Goal: Share content

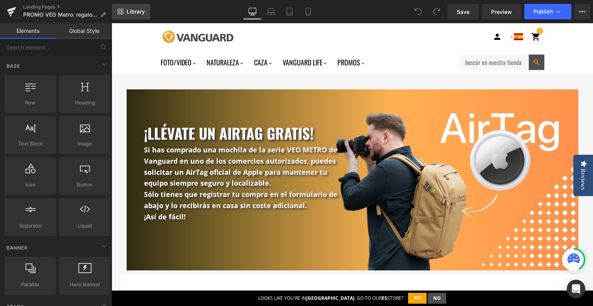
click at [116, 13] on link "Library" at bounding box center [131, 11] width 38 height 15
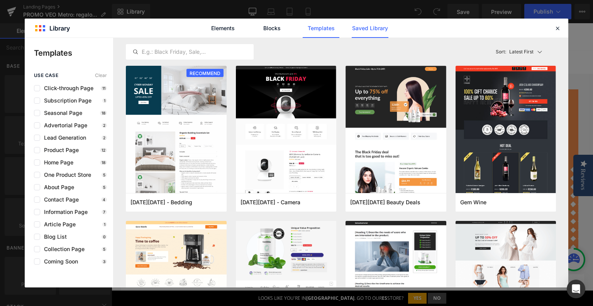
click at [362, 20] on link "Saved Library" at bounding box center [370, 28] width 37 height 19
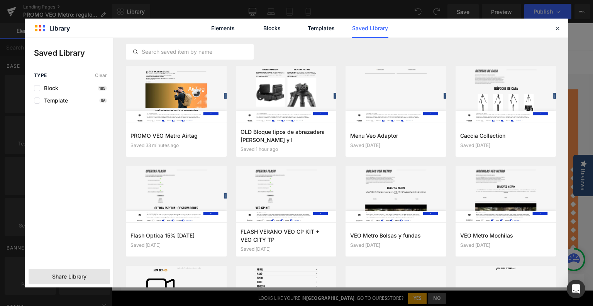
click at [71, 276] on span "Share Library" at bounding box center [69, 276] width 34 height 8
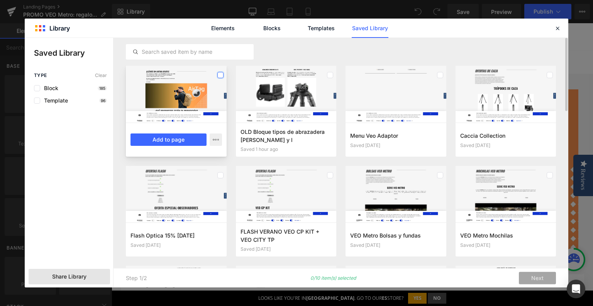
click at [221, 74] on label at bounding box center [220, 75] width 6 height 6
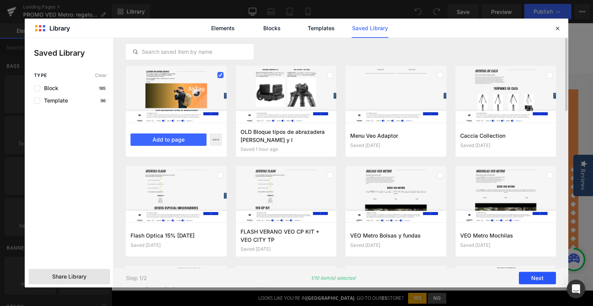
click at [543, 278] on button "Next" at bounding box center [537, 278] width 37 height 12
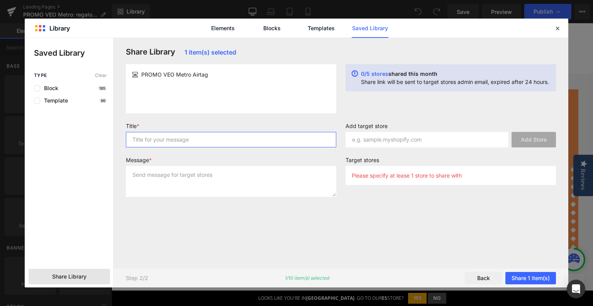
click at [216, 137] on input "text" at bounding box center [231, 139] width 210 height 15
type input "promo 2"
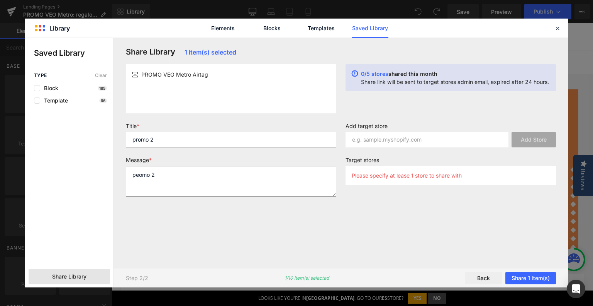
type textarea "peomo 2"
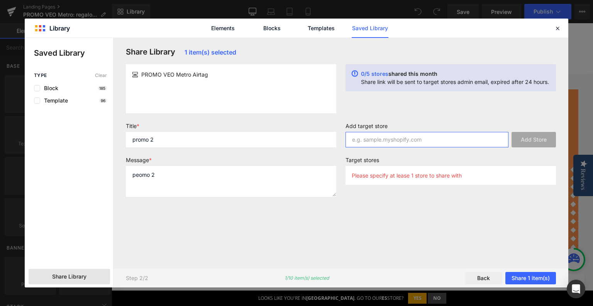
paste input "[PERSON_NAME]. Gracias por tu mensaje y por pensar en nosotros para este proyec…"
type input "[PERSON_NAME]. Gracias por tu mensaje y por pensar en nosotros para este proyec…"
click at [383, 141] on input "[PERSON_NAME]. Gracias por tu mensaje y por pensar en nosotros para este proyec…" at bounding box center [427, 139] width 163 height 15
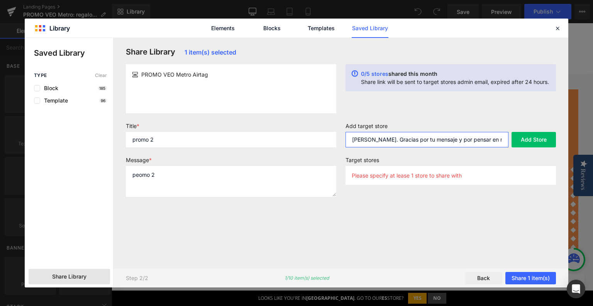
click at [383, 141] on input "[PERSON_NAME]. Gracias por tu mensaje y por pensar en nosotros para este proyec…" at bounding box center [427, 139] width 163 height 15
paste input "[DOMAIN_NAME]"
type input "[DOMAIN_NAME]"
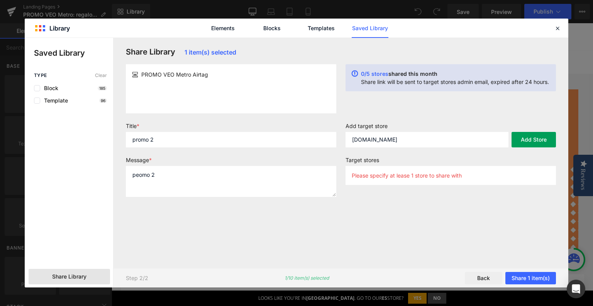
click at [531, 139] on button "Add Store" at bounding box center [534, 139] width 44 height 15
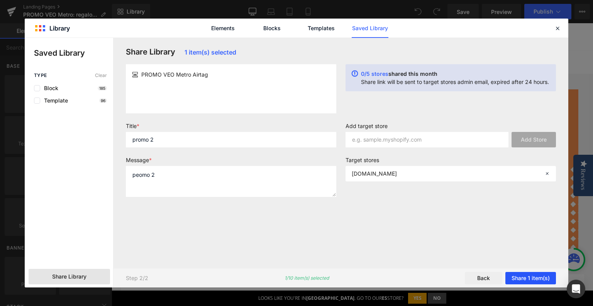
click at [518, 277] on button "Share 1 item(s)" at bounding box center [531, 278] width 51 height 12
